Goal: Navigation & Orientation: Find specific page/section

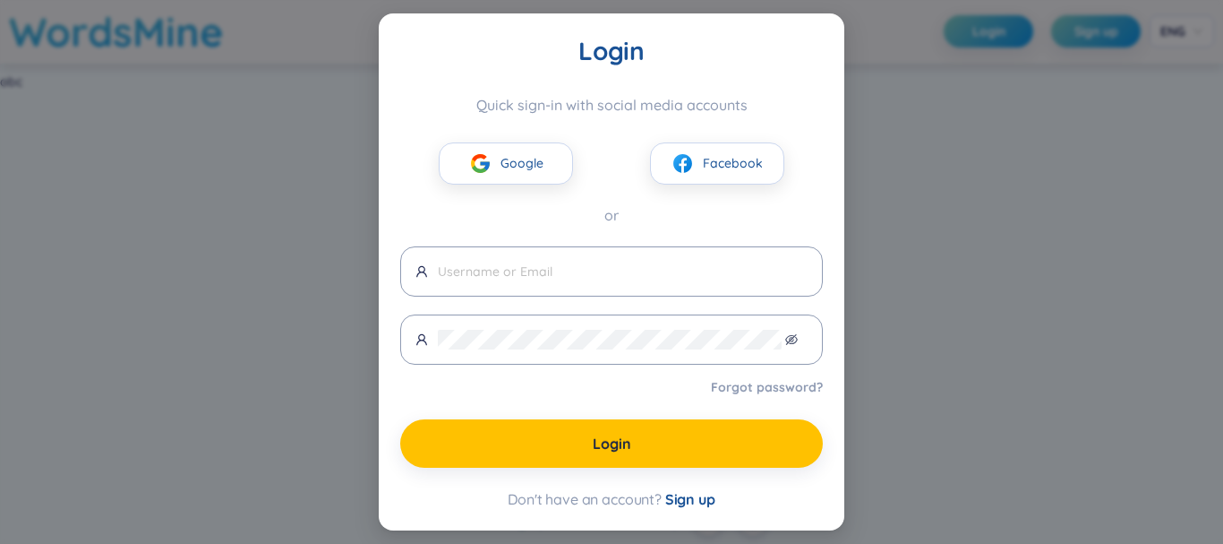
click at [978, 168] on div "Login Quick sign-in with social media accounts Google Facebook or Forgot passwo…" at bounding box center [611, 272] width 1223 height 544
click at [542, 160] on span "Google" at bounding box center [522, 163] width 43 height 20
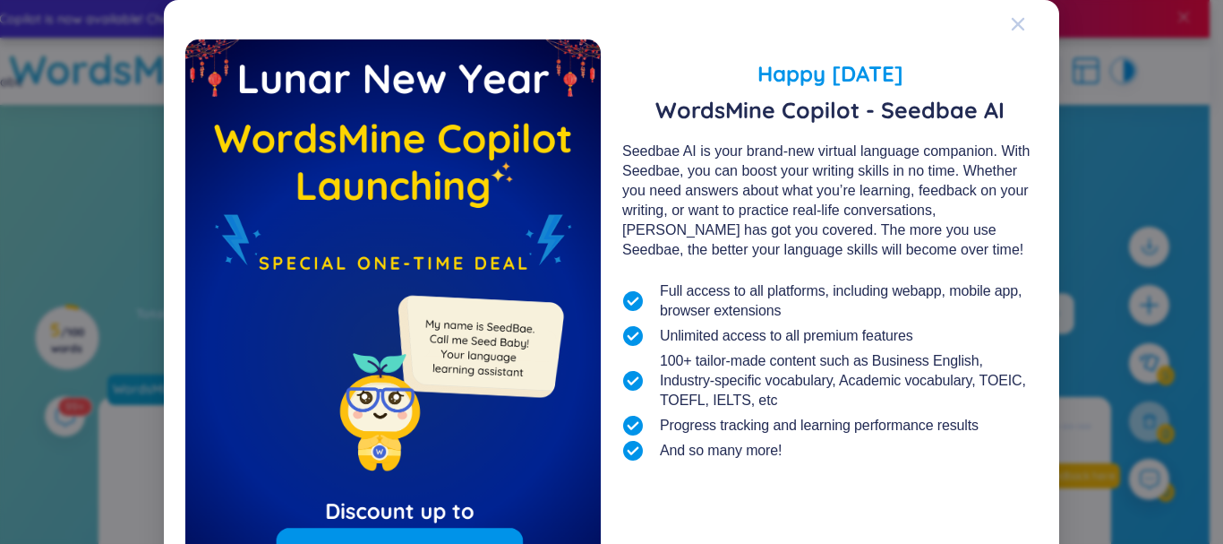
click at [1011, 18] on icon "Close" at bounding box center [1018, 24] width 14 height 14
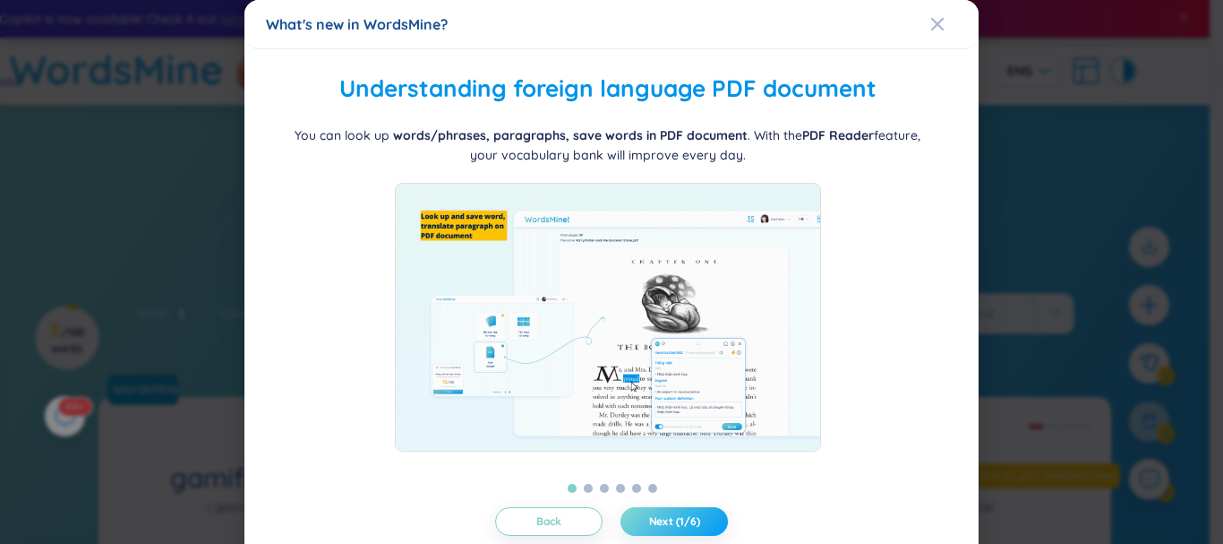
click at [654, 528] on button "Next (1/6)" at bounding box center [674, 521] width 107 height 29
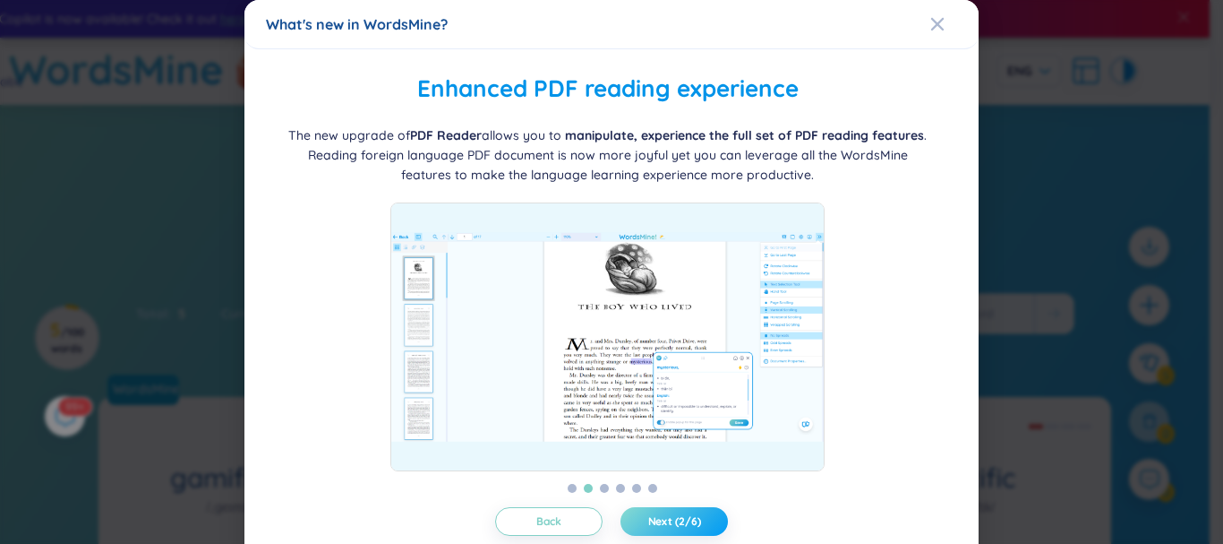
click at [654, 528] on button "Next (2/6)" at bounding box center [674, 521] width 107 height 29
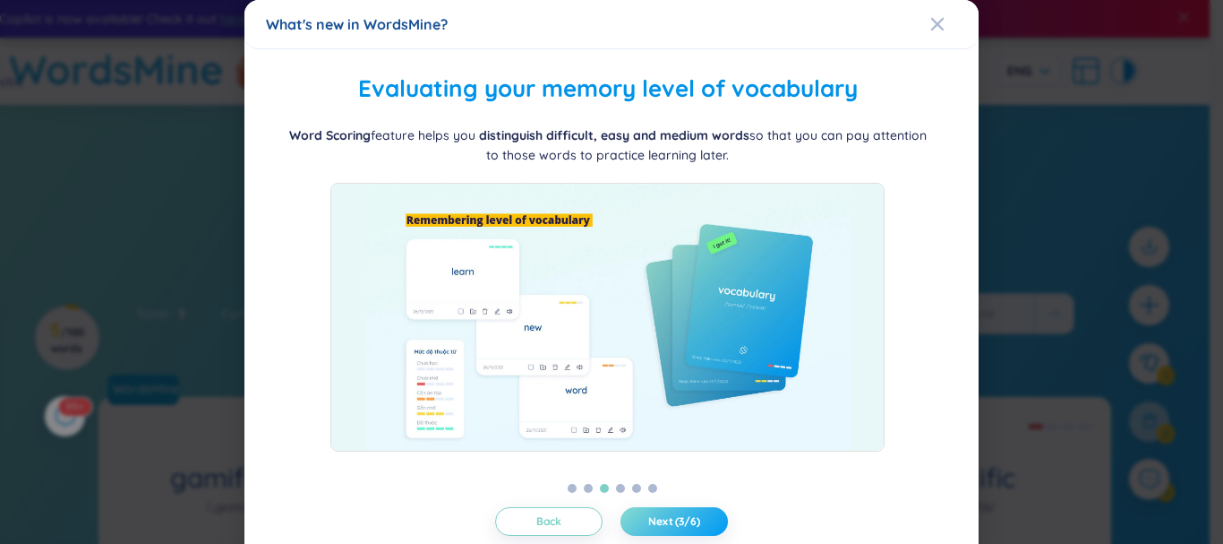
click at [654, 528] on button "Next (3/6)" at bounding box center [674, 521] width 107 height 29
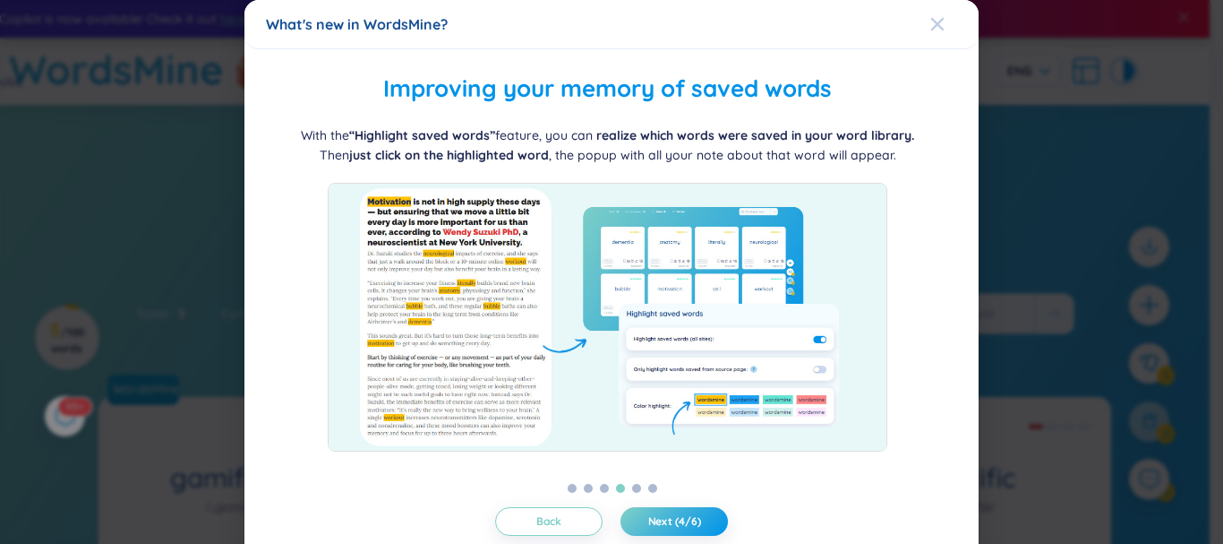
click at [937, 33] on span "Close" at bounding box center [954, 24] width 48 height 48
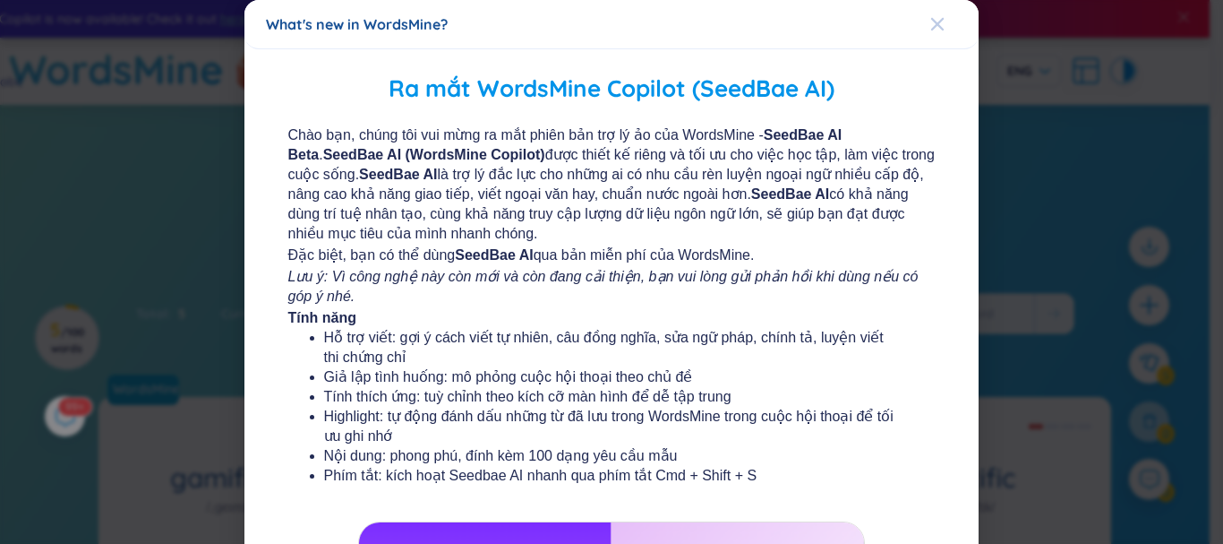
click at [931, 22] on icon "Close" at bounding box center [937, 24] width 13 height 13
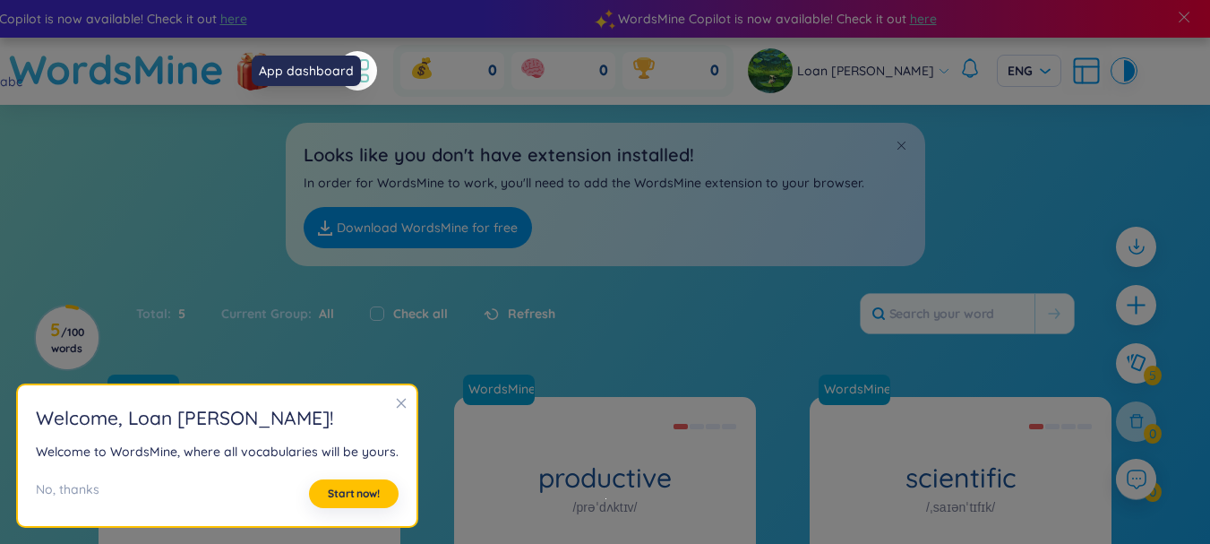
click at [373, 57] on icon at bounding box center [357, 71] width 32 height 32
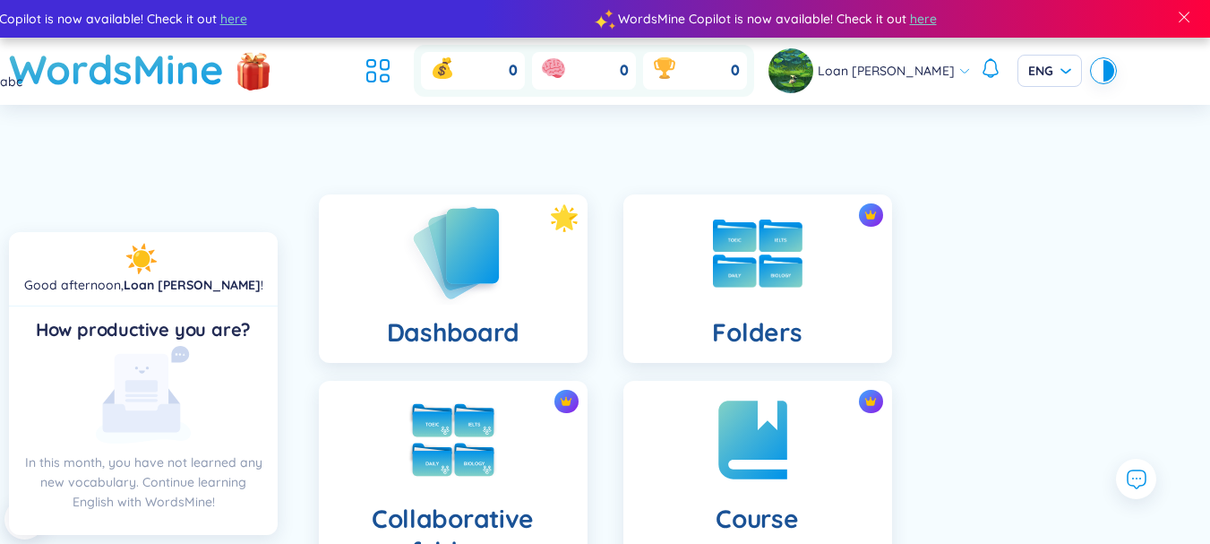
click at [401, 282] on div "Dashboard" at bounding box center [453, 278] width 269 height 168
